Goal: Task Accomplishment & Management: Complete application form

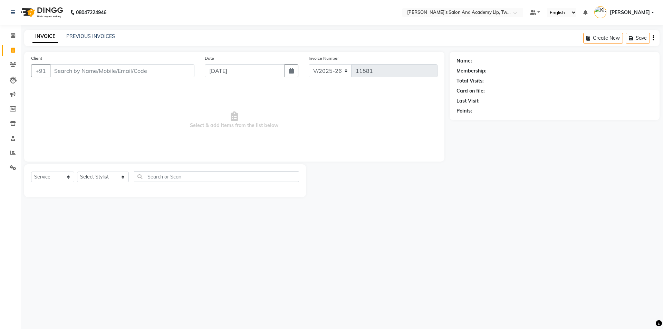
select select "6985"
select select "service"
type input "8140282308"
click at [103, 176] on select "Select Stylist AADARSH AAKASH SOLANKI ABHISHEK CHAUHAN AMIT BAGTHARIYA ANKUSH S…" at bounding box center [103, 177] width 52 height 11
click at [77, 172] on select "Select Stylist AADARSH AAKASH SOLANKI ABHISHEK CHAUHAN AMIT BAGTHARIYA ANKUSH S…" at bounding box center [103, 177] width 52 height 11
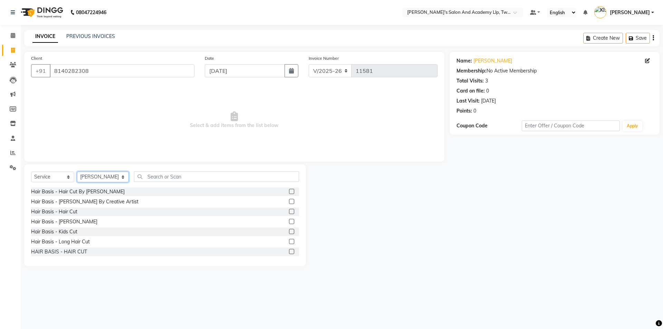
select select "52734"
click at [289, 211] on label at bounding box center [291, 211] width 5 height 5
click at [289, 211] on input "checkbox" at bounding box center [291, 211] width 4 height 4
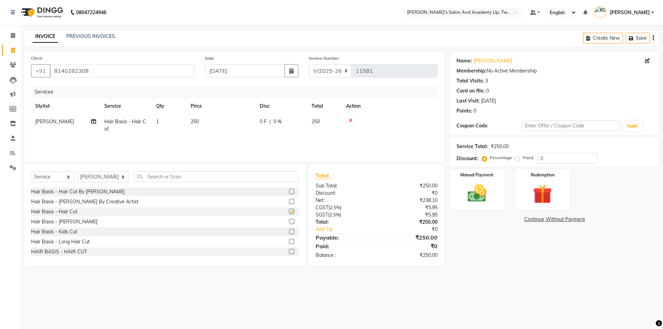
checkbox input "false"
click at [245, 125] on td "250" at bounding box center [220, 125] width 69 height 23
select select "52734"
click at [245, 125] on input "250" at bounding box center [253, 123] width 61 height 11
type input "2"
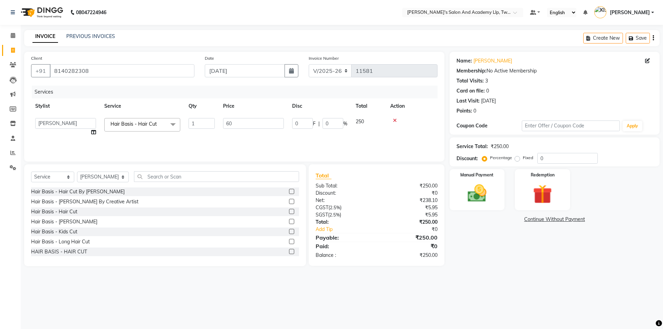
type input "600"
click at [482, 184] on img at bounding box center [477, 193] width 32 height 23
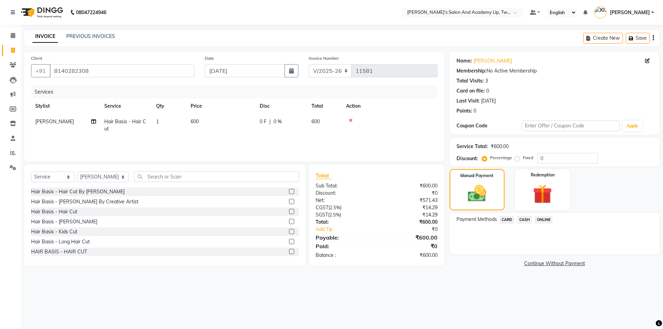
click at [530, 215] on div "Payment Methods CARD CASH ONLINE" at bounding box center [554, 233] width 210 height 41
click at [522, 219] on span "CASH" at bounding box center [524, 220] width 15 height 8
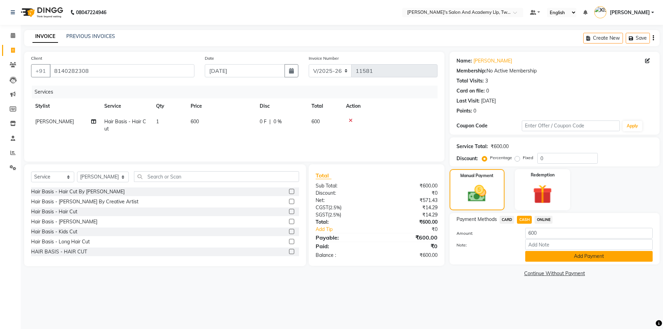
click at [533, 254] on button "Add Payment" at bounding box center [588, 256] width 127 height 11
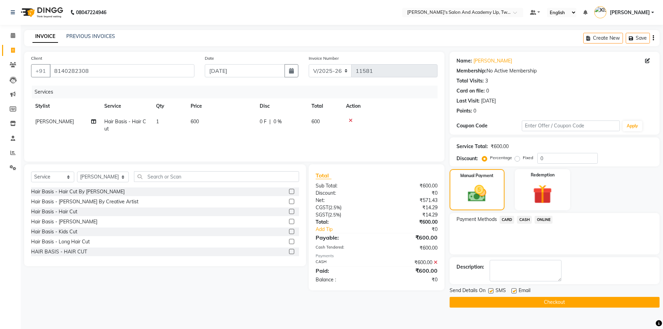
click at [512, 290] on label at bounding box center [513, 290] width 5 height 5
click at [512, 290] on input "checkbox" at bounding box center [513, 291] width 4 height 4
checkbox input "false"
click at [490, 292] on label at bounding box center [490, 290] width 5 height 5
click at [490, 292] on input "checkbox" at bounding box center [490, 291] width 4 height 4
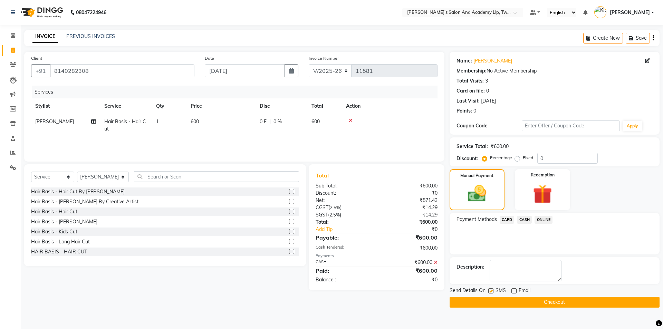
checkbox input "false"
click at [494, 300] on button "Checkout" at bounding box center [554, 302] width 210 height 11
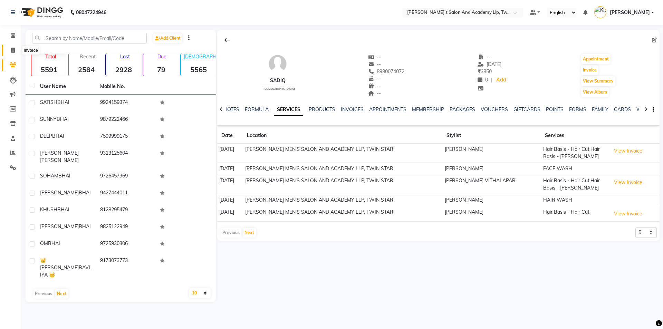
click at [15, 51] on span at bounding box center [13, 51] width 12 height 8
select select "service"
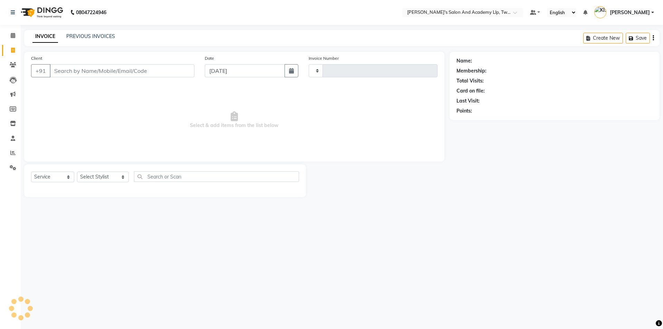
type input "11582"
select select "6985"
select select "service"
click at [87, 33] on link "PREVIOUS INVOICES" at bounding box center [90, 36] width 49 height 6
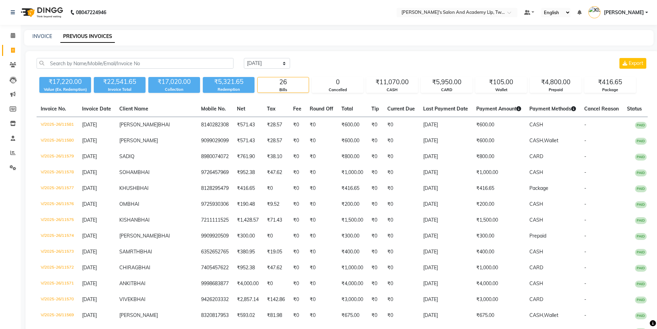
click at [49, 33] on div "INVOICE" at bounding box center [42, 36] width 20 height 7
click at [44, 35] on link "INVOICE" at bounding box center [42, 36] width 20 height 6
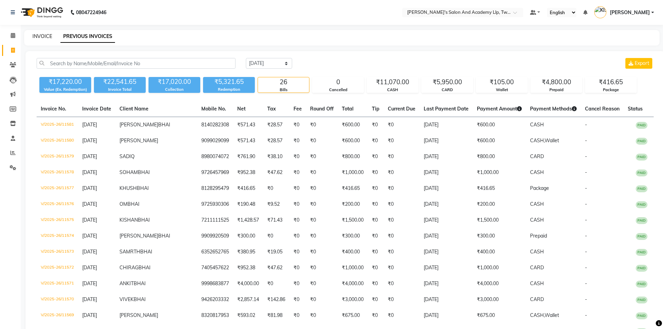
select select "6985"
select select "service"
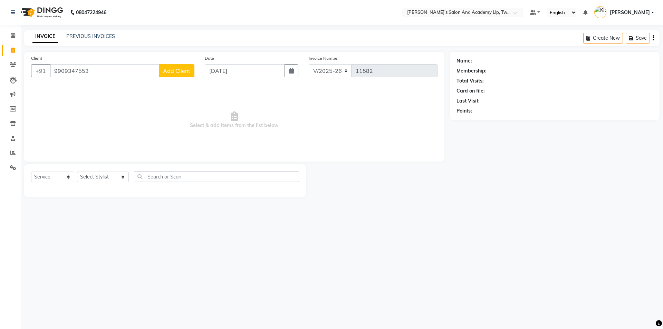
type input "9909347553"
click at [186, 71] on span "Add Client" at bounding box center [176, 70] width 27 height 7
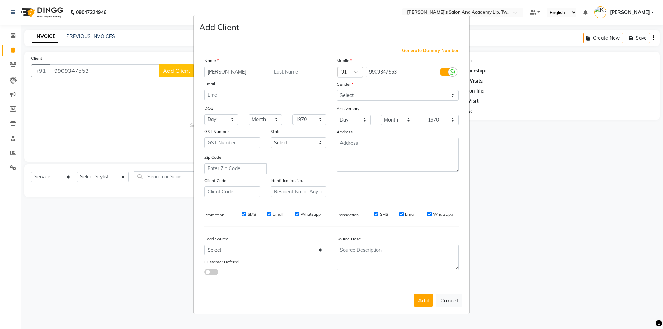
type input "ASHISHBHAI"
drag, startPoint x: 355, startPoint y: 93, endPoint x: 353, endPoint y: 100, distance: 7.6
click at [355, 93] on select "Select Male Female Other Prefer Not To Say" at bounding box center [397, 95] width 122 height 11
select select "[DEMOGRAPHIC_DATA]"
click at [336, 90] on select "Select Male Female Other Prefer Not To Say" at bounding box center [397, 95] width 122 height 11
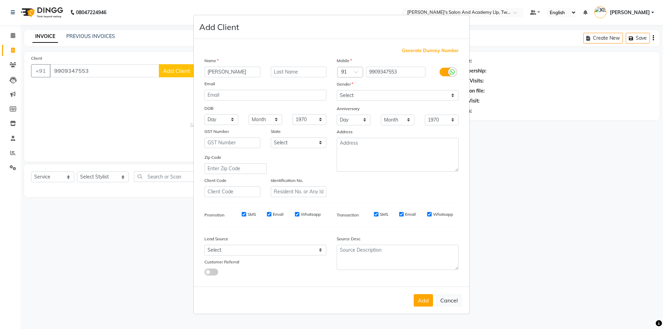
drag, startPoint x: 427, startPoint y: 298, endPoint x: 261, endPoint y: 253, distance: 171.2
click at [427, 298] on button "Add" at bounding box center [422, 300] width 19 height 12
select select
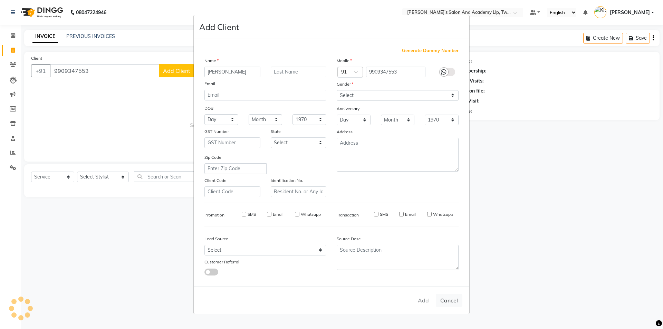
select select
checkbox input "false"
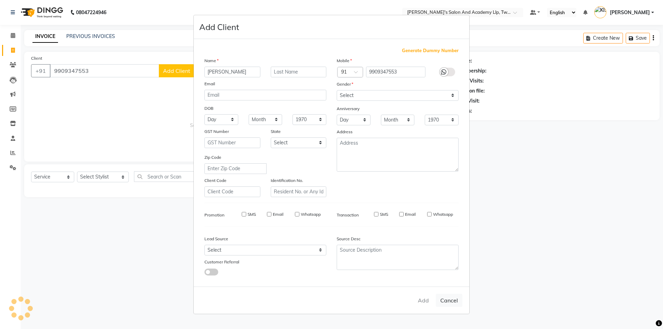
checkbox input "false"
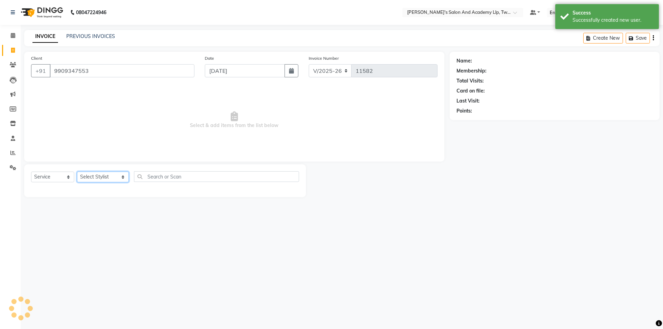
click at [100, 176] on select "Select Stylist AADARSH AAKASH SOLANKI ABHISHEK CHAUHAN AMIT BAGTHARIYA ANKUSH S…" at bounding box center [103, 177] width 52 height 11
select select "62563"
click at [77, 172] on select "Select Stylist AADARSH AAKASH SOLANKI ABHISHEK CHAUHAN AMIT BAGTHARIYA ANKUSH S…" at bounding box center [103, 177] width 52 height 11
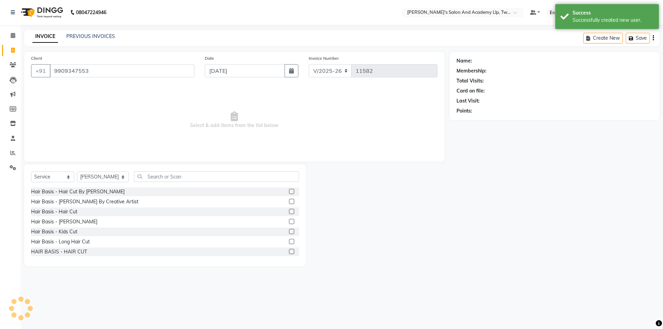
drag, startPoint x: 285, startPoint y: 191, endPoint x: 287, endPoint y: 202, distance: 11.0
click at [289, 192] on label at bounding box center [291, 191] width 5 height 5
click at [289, 192] on input "checkbox" at bounding box center [291, 191] width 4 height 4
checkbox input "true"
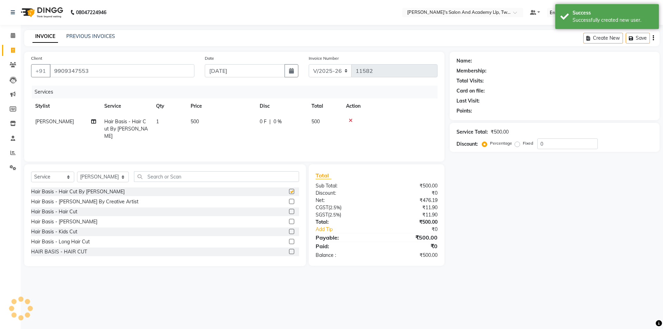
click at [289, 203] on label at bounding box center [291, 201] width 5 height 5
click at [289, 203] on input "checkbox" at bounding box center [291, 201] width 4 height 4
checkbox input "true"
checkbox input "false"
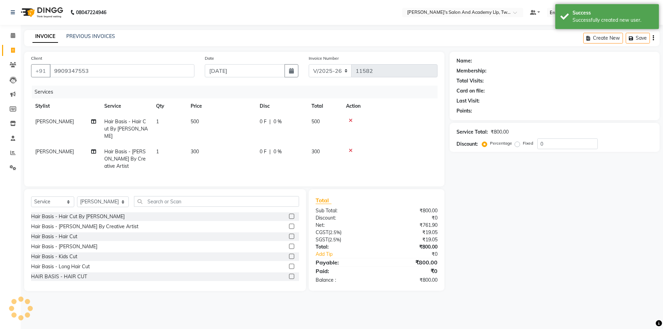
checkbox input "false"
click at [237, 123] on td "500" at bounding box center [220, 129] width 69 height 30
select select "62563"
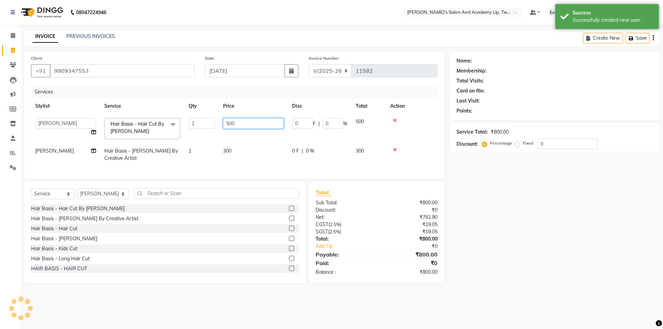
click at [237, 122] on input "500" at bounding box center [253, 123] width 61 height 11
type input "5"
type input "700"
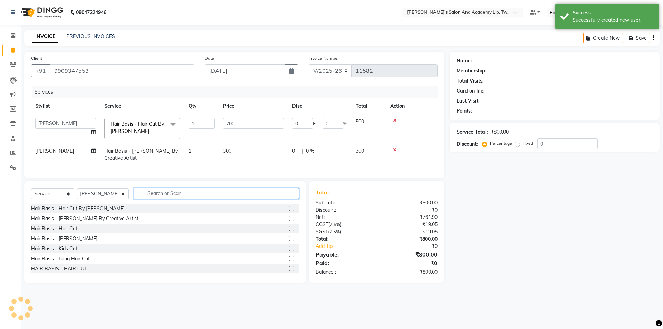
click at [203, 198] on input "text" at bounding box center [216, 193] width 165 height 11
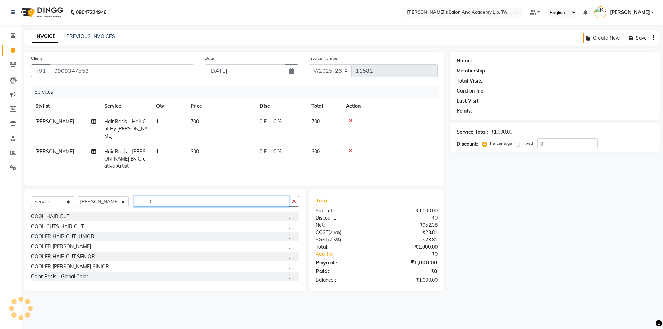
type input "O"
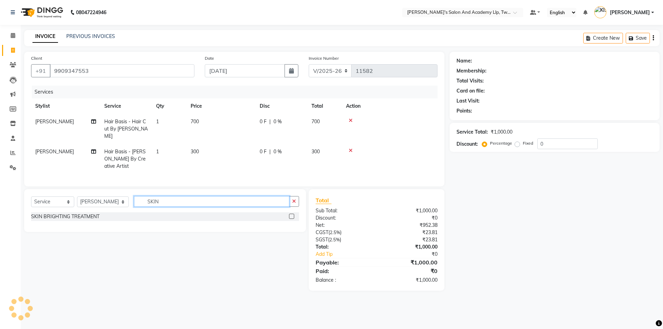
type input "SKIN"
click at [292, 215] on label at bounding box center [291, 216] width 5 height 5
click at [292, 215] on input "checkbox" at bounding box center [291, 216] width 4 height 4
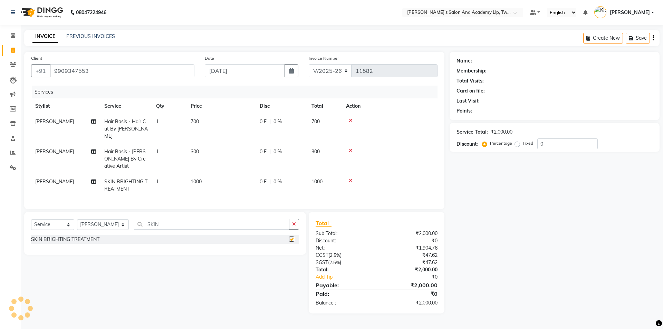
checkbox input "false"
click at [234, 176] on td "1000" at bounding box center [220, 185] width 69 height 23
select select "62563"
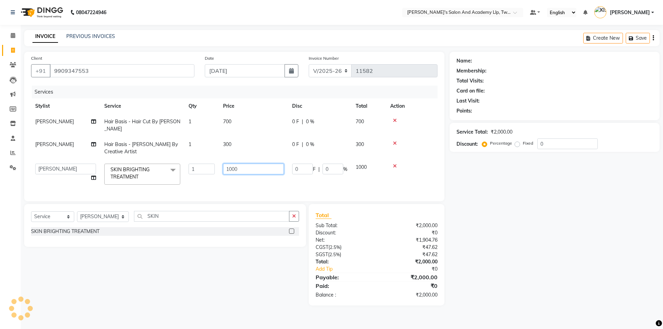
click at [235, 172] on input "1000" at bounding box center [253, 169] width 61 height 11
type input "2500"
click at [230, 182] on td "2500" at bounding box center [253, 173] width 69 height 29
select select "62563"
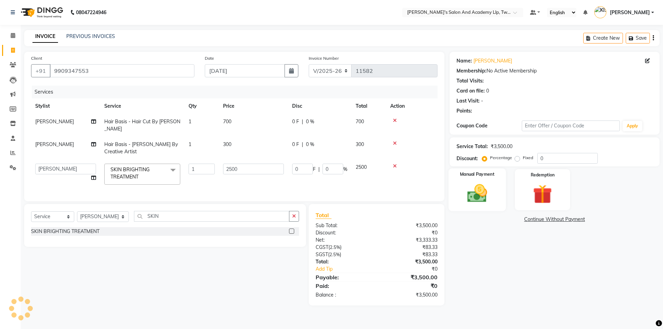
click at [502, 198] on div "Manual Payment" at bounding box center [476, 189] width 57 height 42
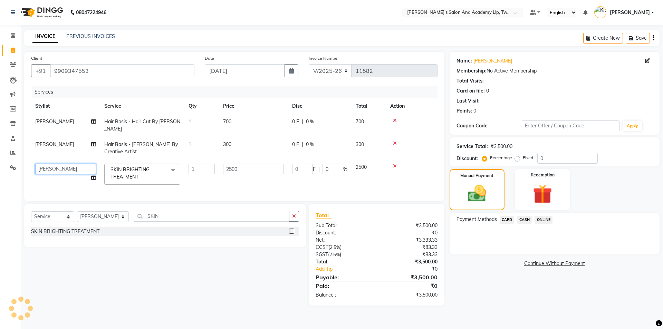
click at [66, 170] on select "AADARSH AAKASH SOLANKI ABHISHEK CHAUHAN AMIT BAGTHARIYA ANKUSH SEN BHUSHAN PADH…" at bounding box center [65, 169] width 61 height 11
select select "63268"
click at [502, 219] on span "CARD" at bounding box center [506, 220] width 15 height 8
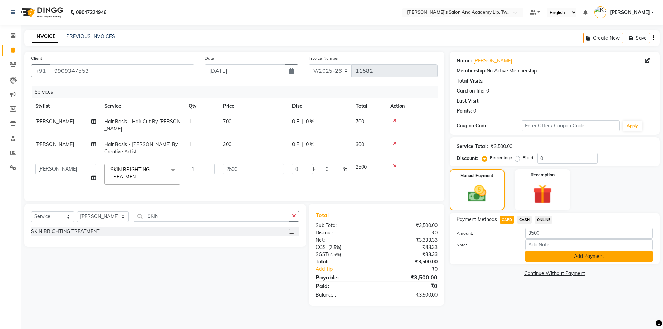
click at [536, 261] on button "Add Payment" at bounding box center [588, 256] width 127 height 11
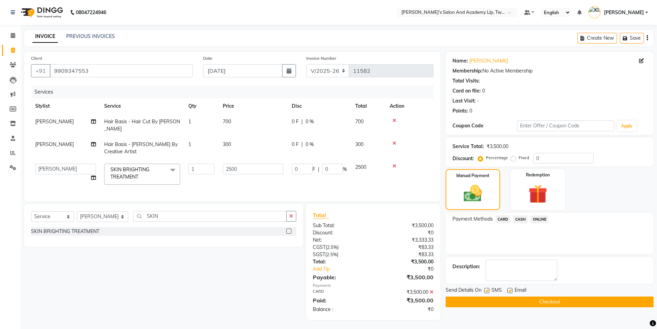
click at [511, 288] on label at bounding box center [510, 290] width 5 height 5
click at [511, 288] on input "checkbox" at bounding box center [510, 290] width 4 height 4
checkbox input "false"
click at [487, 290] on label at bounding box center [487, 290] width 5 height 5
click at [487, 290] on input "checkbox" at bounding box center [487, 290] width 4 height 4
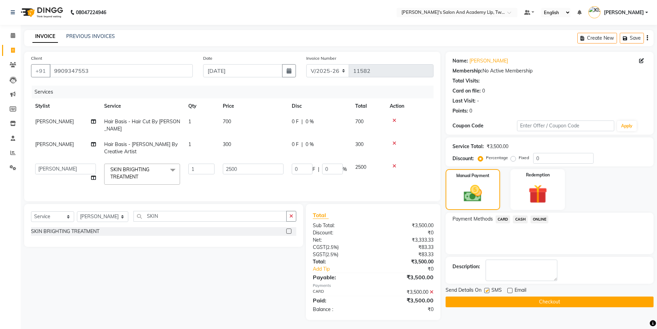
checkbox input "false"
click at [480, 303] on button "Checkout" at bounding box center [550, 301] width 208 height 11
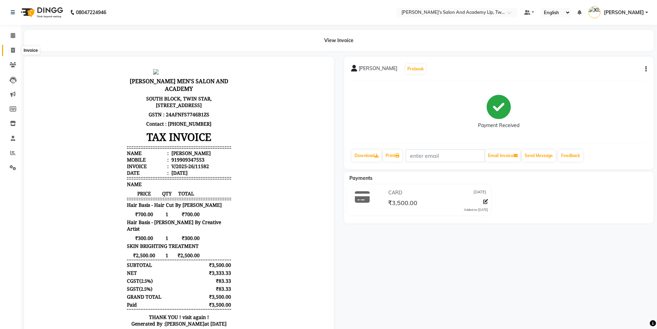
click at [14, 49] on icon at bounding box center [13, 50] width 4 height 5
select select "6985"
select select "service"
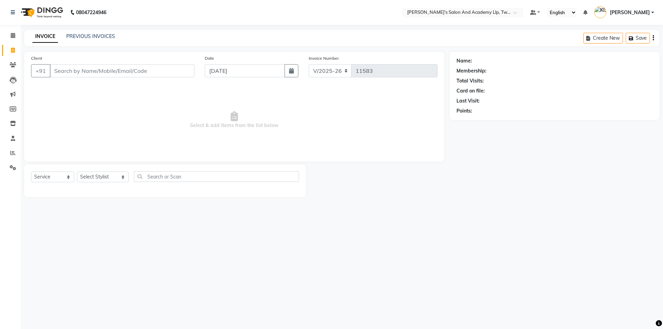
click at [14, 49] on icon at bounding box center [13, 50] width 4 height 5
select select "service"
click at [38, 91] on span "Select & add items from the list below" at bounding box center [234, 120] width 406 height 69
type input "11583"
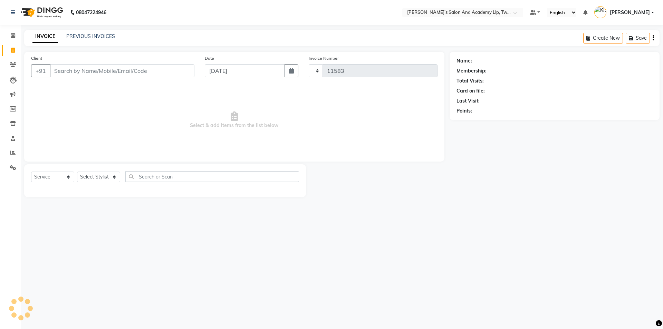
select select "6985"
